Goal: Navigation & Orientation: Find specific page/section

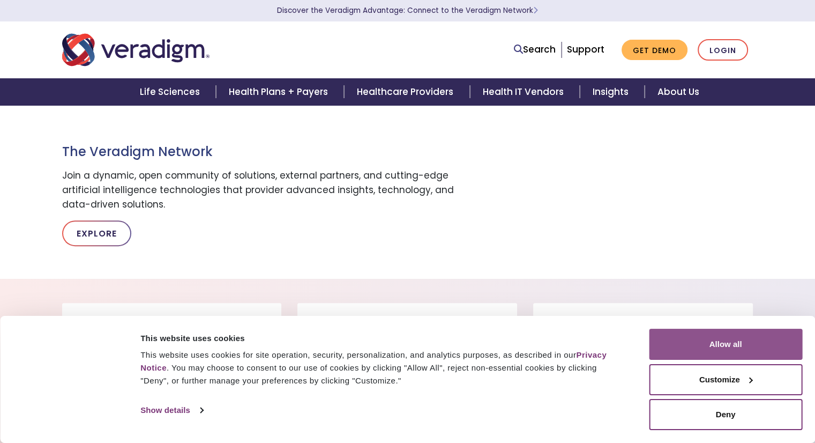
click at [712, 345] on button "Allow all" at bounding box center [725, 343] width 153 height 31
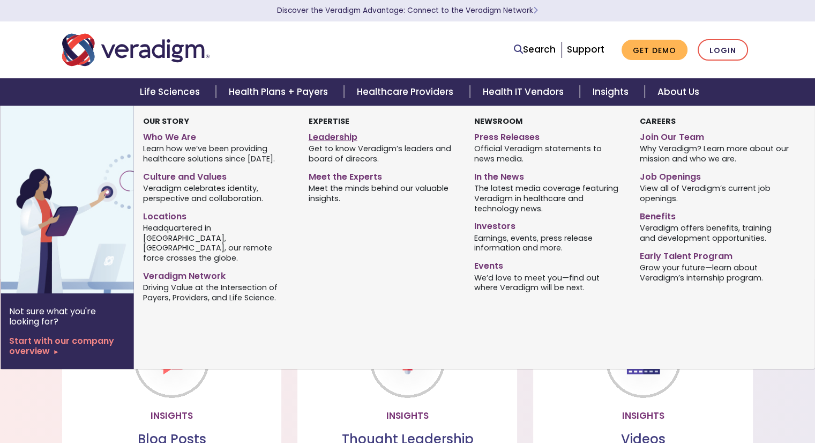
click at [347, 136] on link "Leadership" at bounding box center [384, 136] width 150 height 16
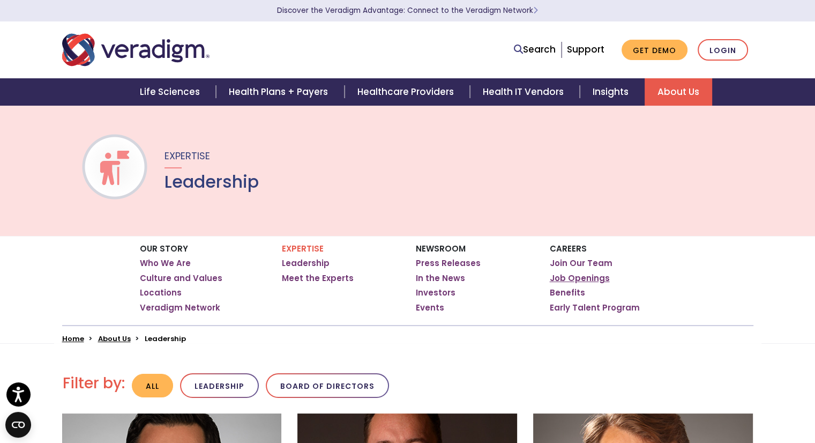
click at [560, 275] on link "Job Openings" at bounding box center [580, 278] width 60 height 11
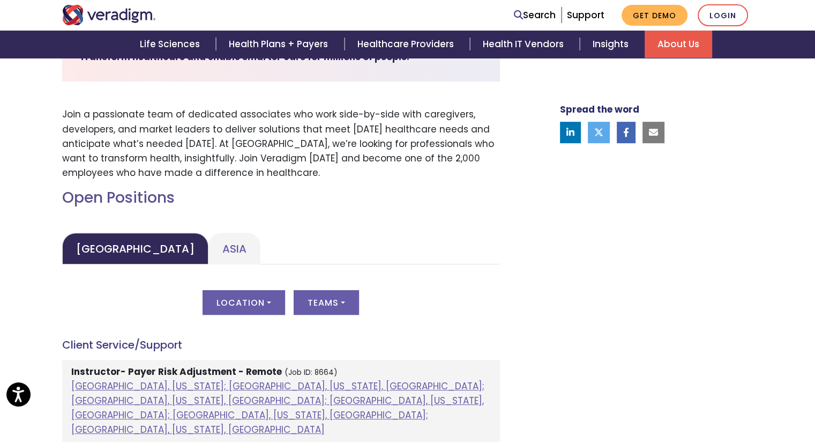
scroll to position [429, 0]
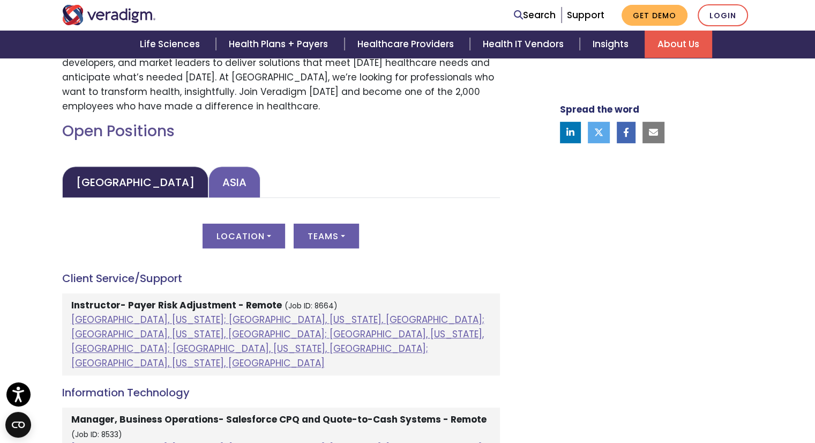
click at [208, 180] on link "Asia" at bounding box center [234, 182] width 52 height 32
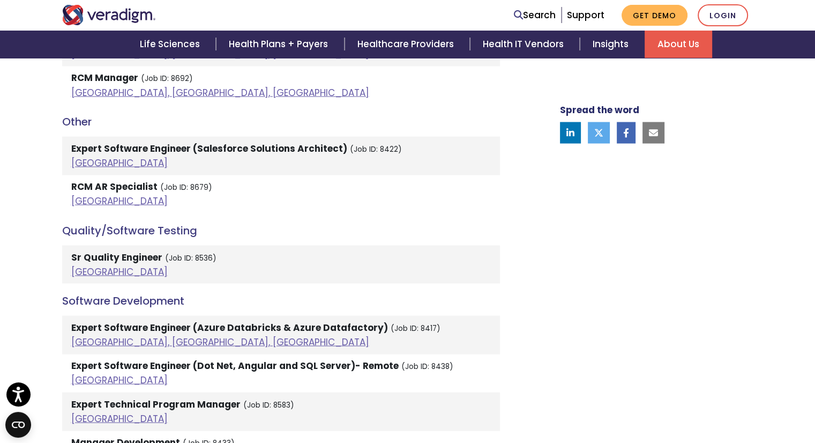
scroll to position [2036, 0]
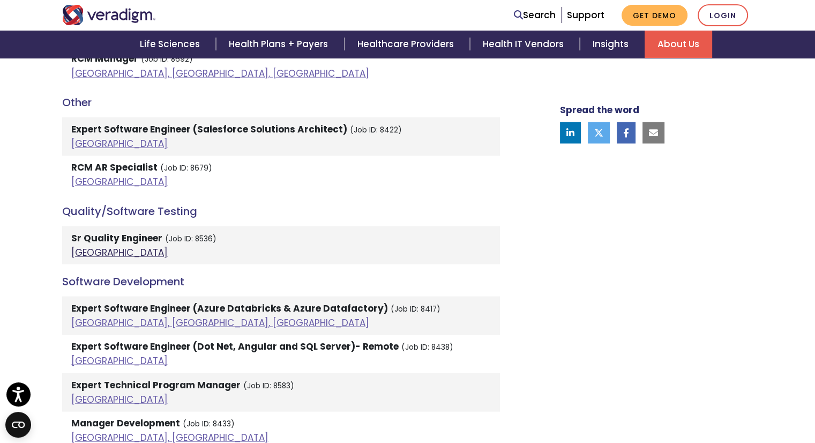
click at [82, 245] on link "India" at bounding box center [119, 251] width 96 height 13
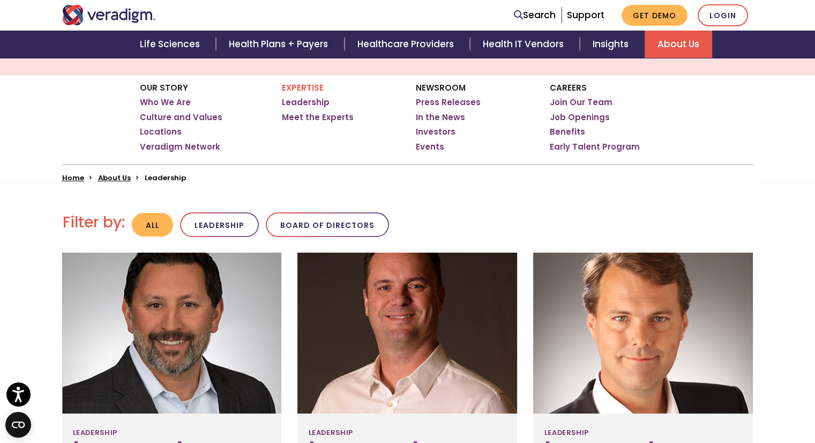
scroll to position [214, 0]
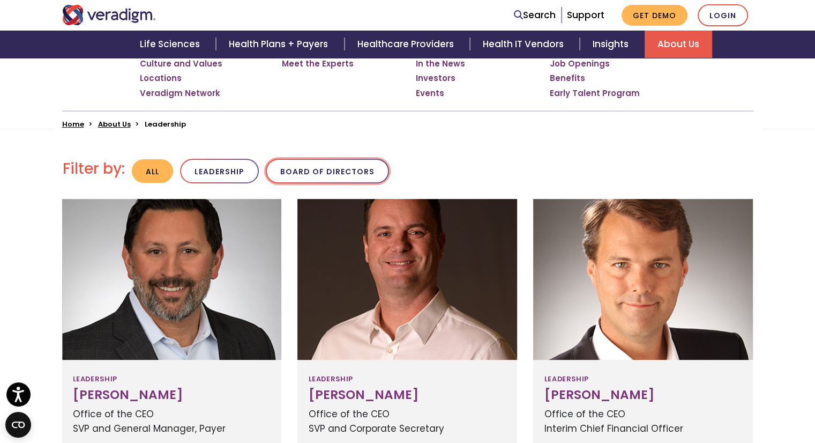
click at [365, 171] on button "Board of Directors" at bounding box center [327, 171] width 123 height 25
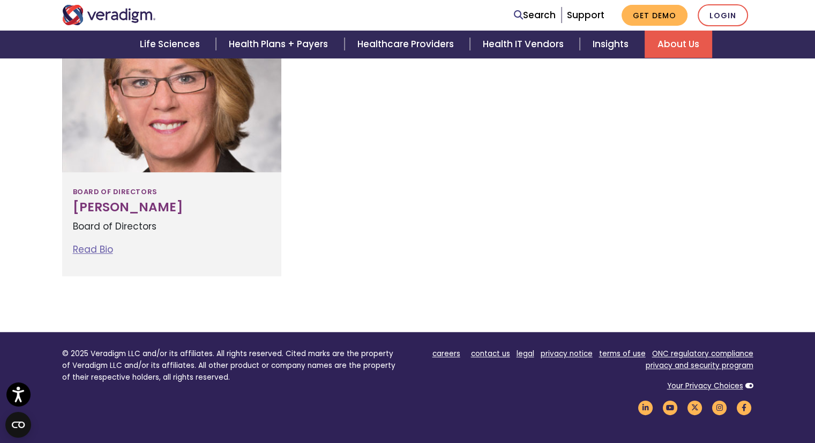
scroll to position [965, 0]
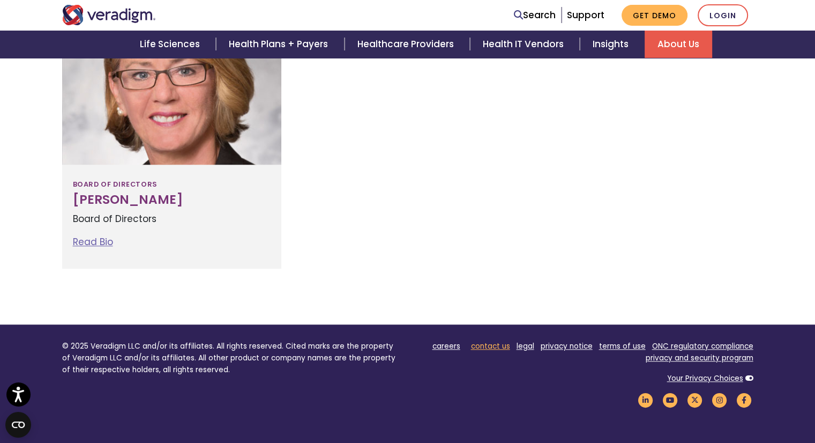
click at [491, 343] on link "contact us" at bounding box center [490, 346] width 39 height 10
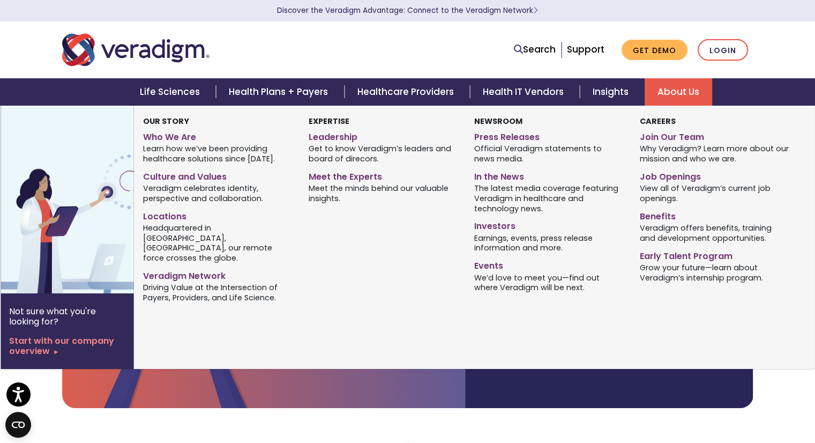
click at [684, 95] on link "About Us" at bounding box center [679, 91] width 68 height 27
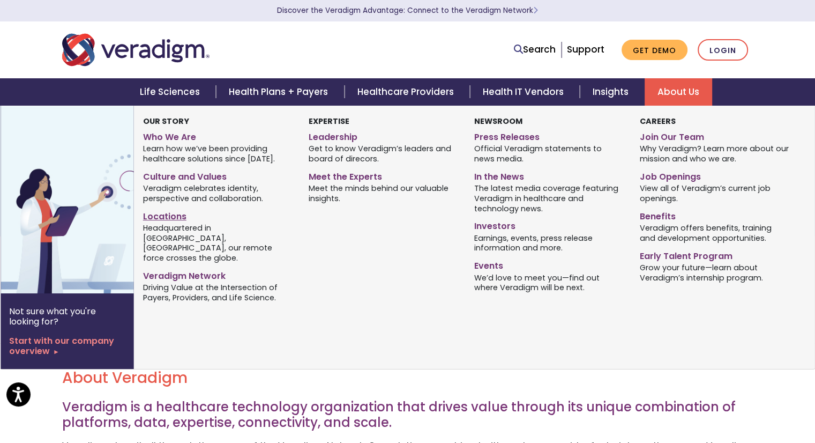
click at [178, 216] on link "Locations" at bounding box center [218, 215] width 150 height 16
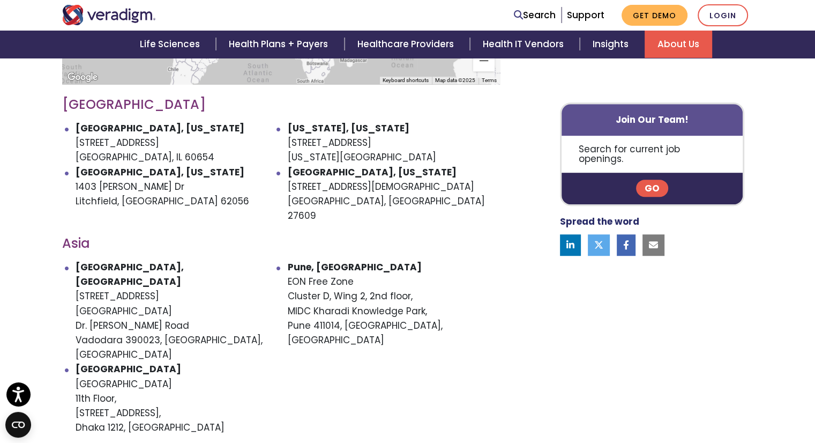
scroll to position [482, 0]
